Goal: Information Seeking & Learning: Find contact information

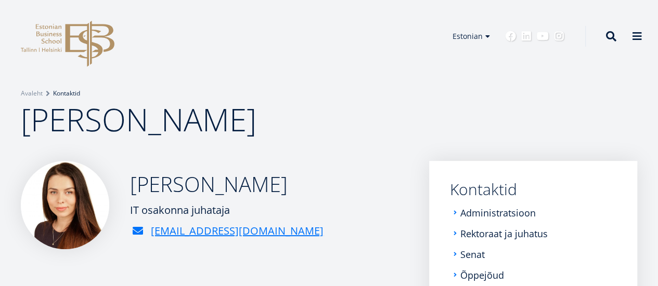
click at [67, 94] on link "Kontaktid" at bounding box center [66, 93] width 27 height 10
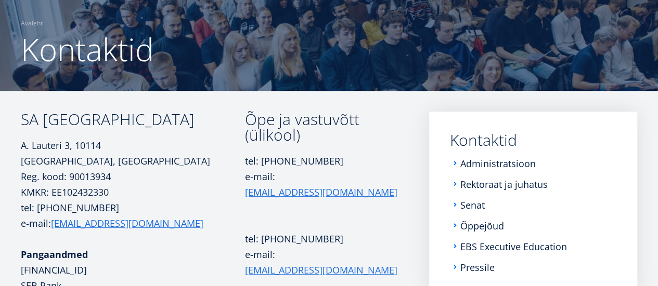
scroll to position [117, 0]
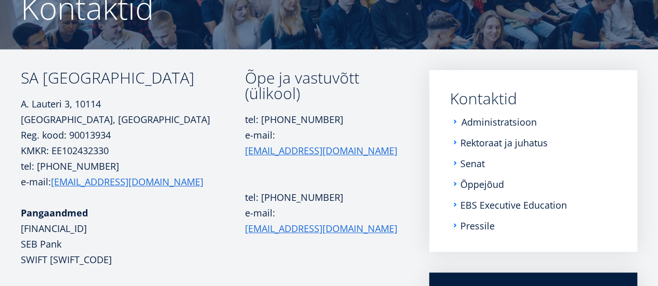
click at [503, 124] on link "Administratsioon" at bounding box center [498, 122] width 75 height 10
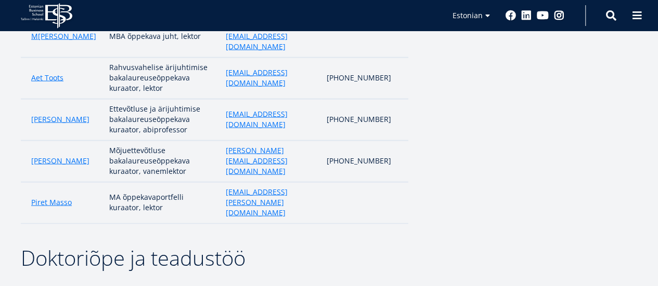
scroll to position [939, 0]
